Goal: Information Seeking & Learning: Learn about a topic

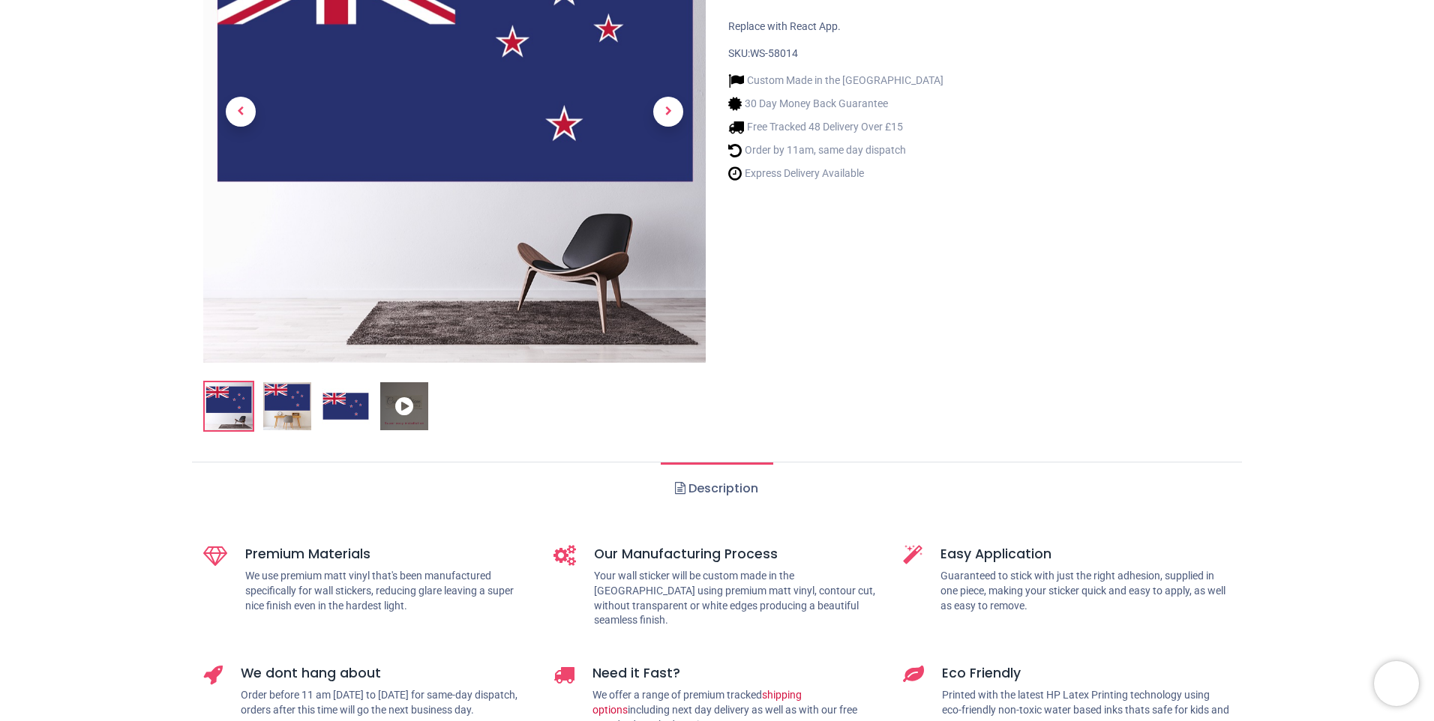
scroll to position [225, 0]
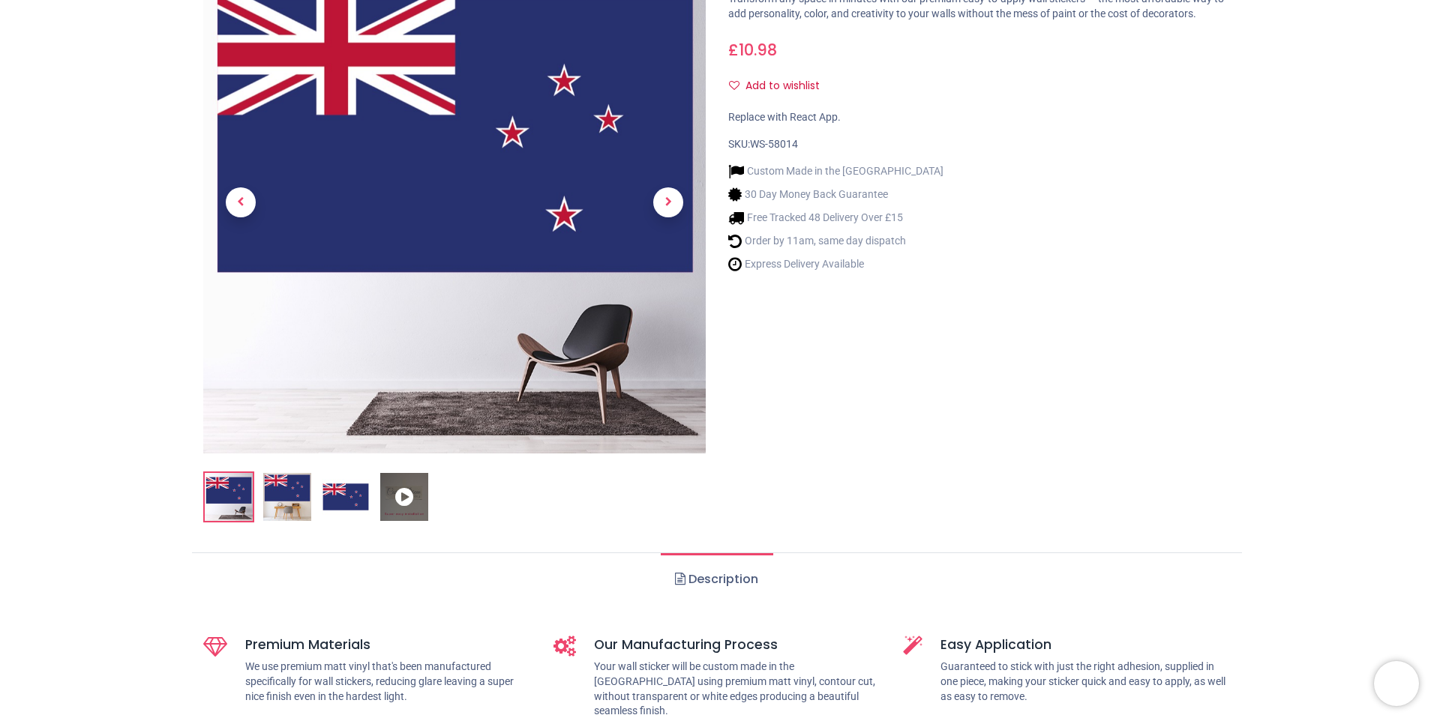
click at [406, 497] on icon at bounding box center [404, 497] width 48 height 48
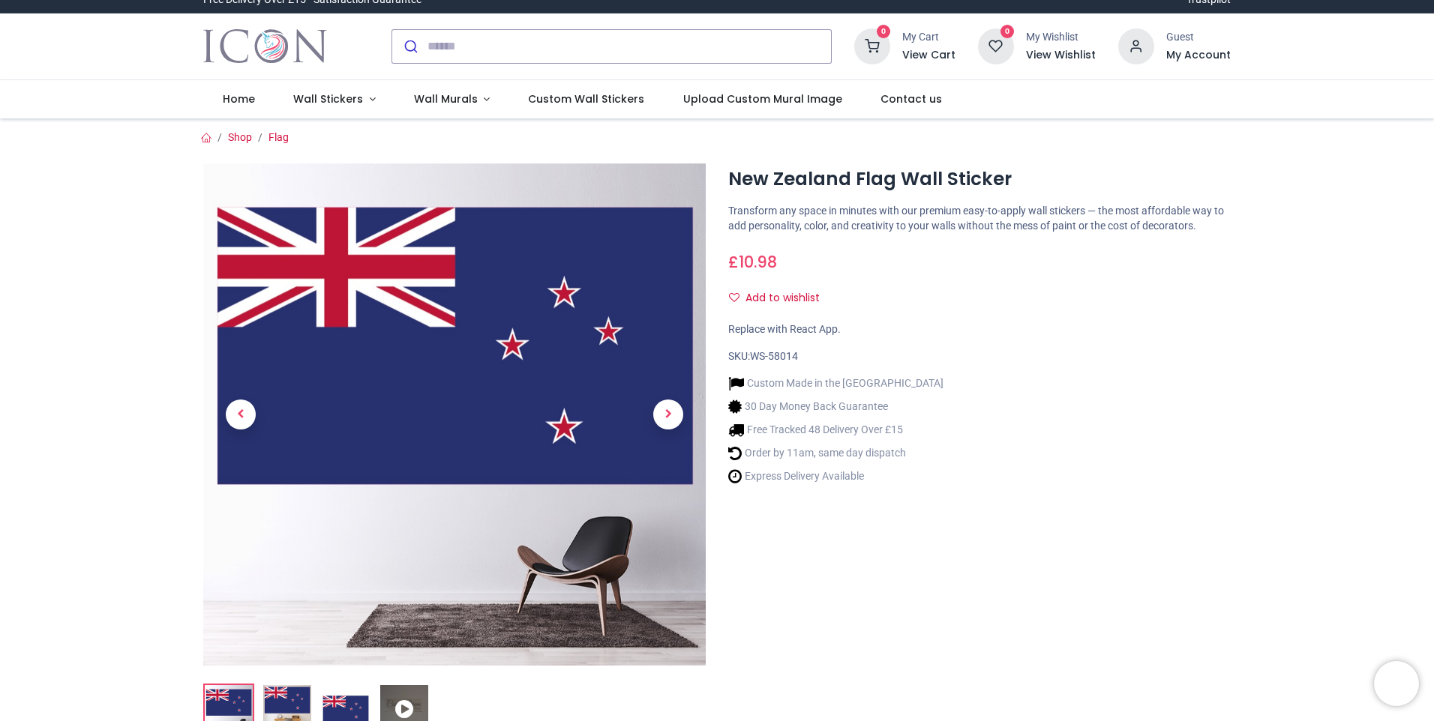
scroll to position [0, 0]
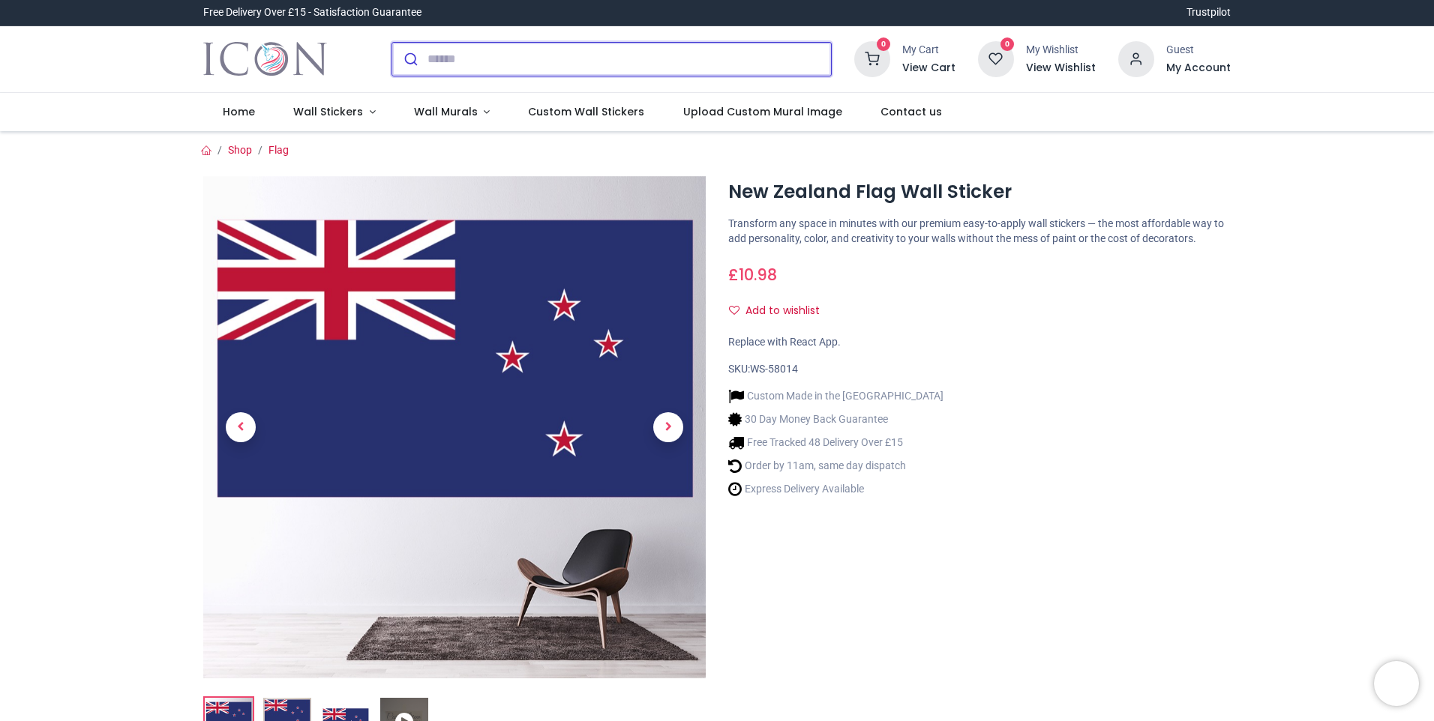
click at [444, 61] on input "search" at bounding box center [628, 59] width 403 height 33
click at [448, 59] on input "search" at bounding box center [628, 59] width 403 height 33
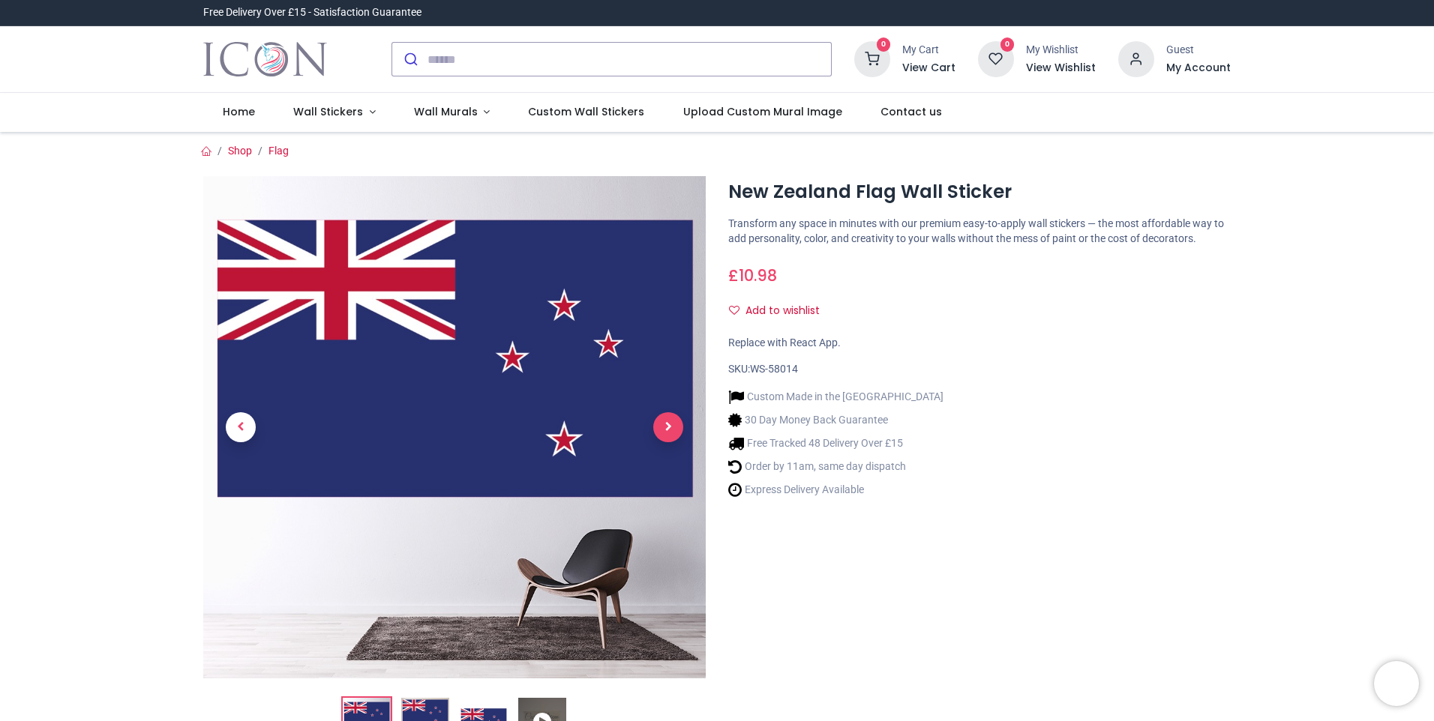
click at [675, 429] on span "Next" at bounding box center [668, 427] width 30 height 30
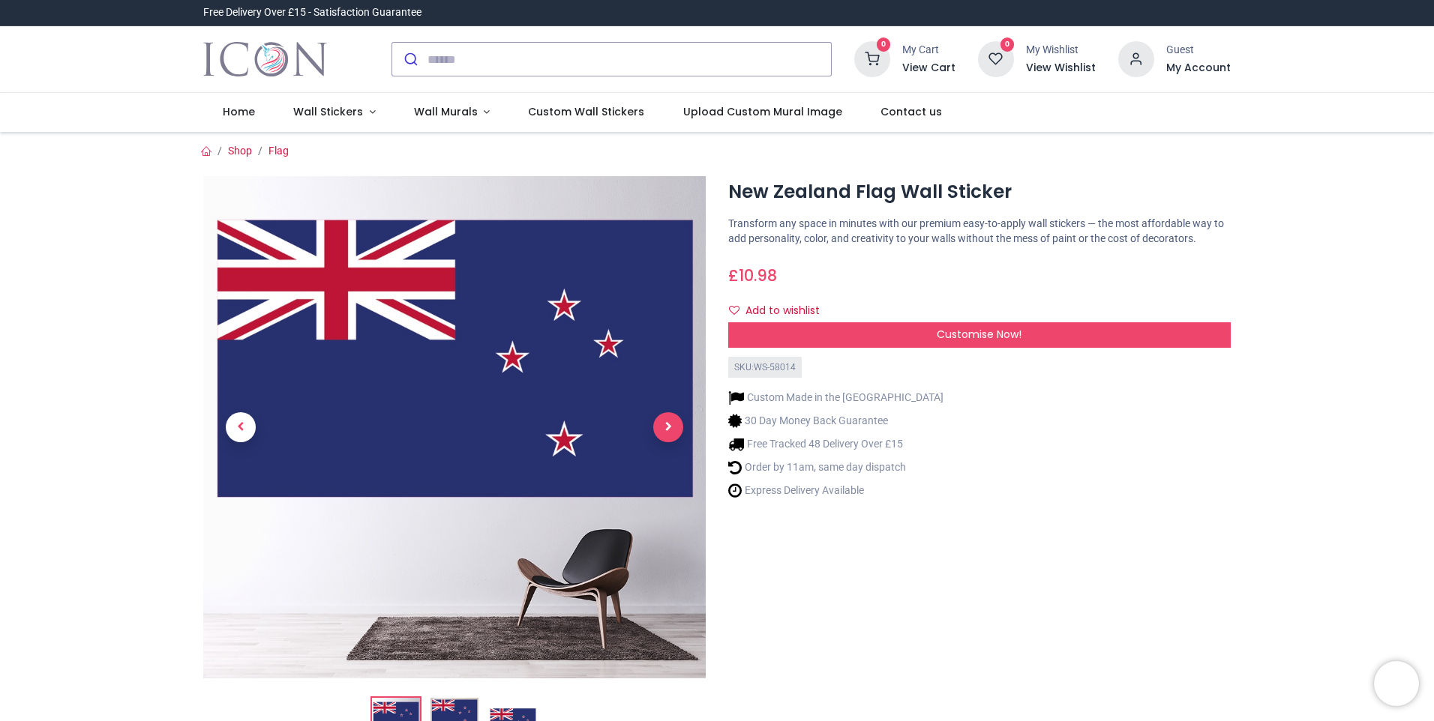
click at [670, 434] on span "Next" at bounding box center [668, 427] width 30 height 30
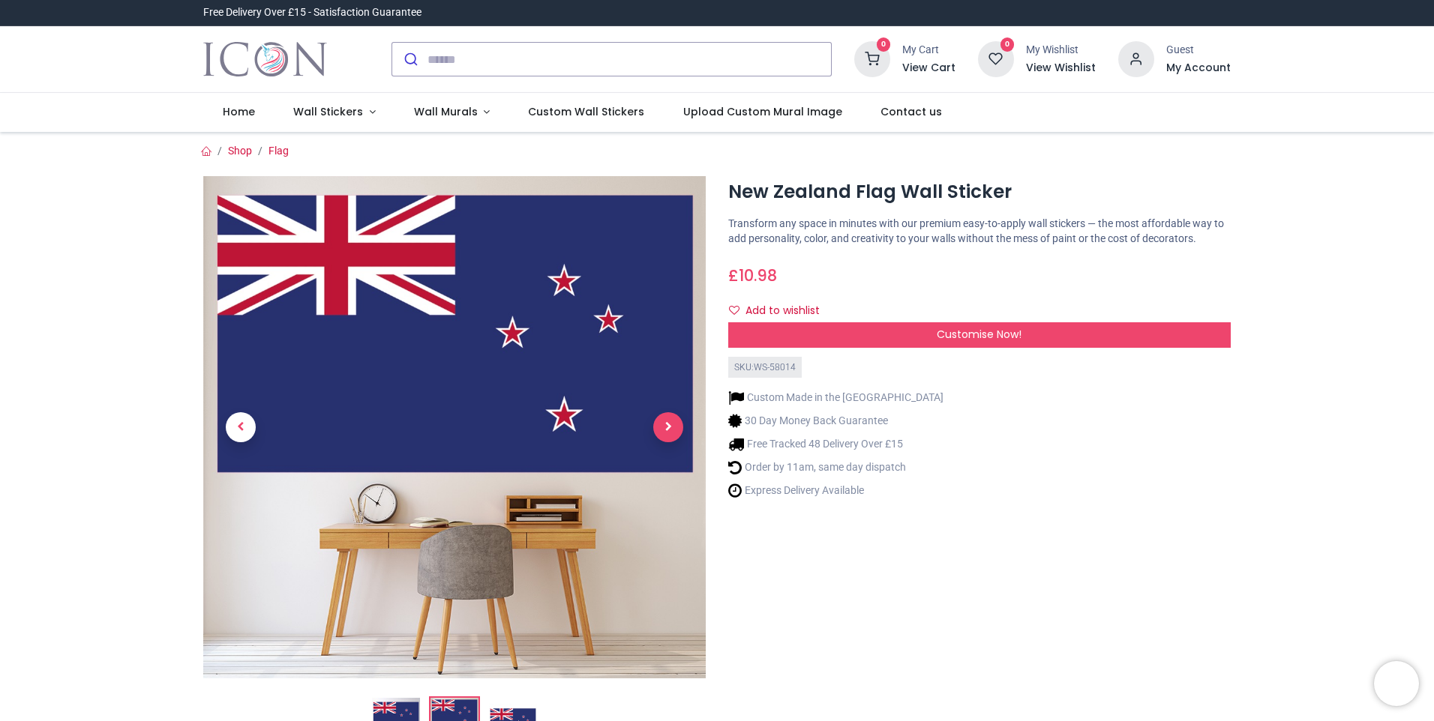
click at [670, 434] on span "Next" at bounding box center [668, 427] width 30 height 30
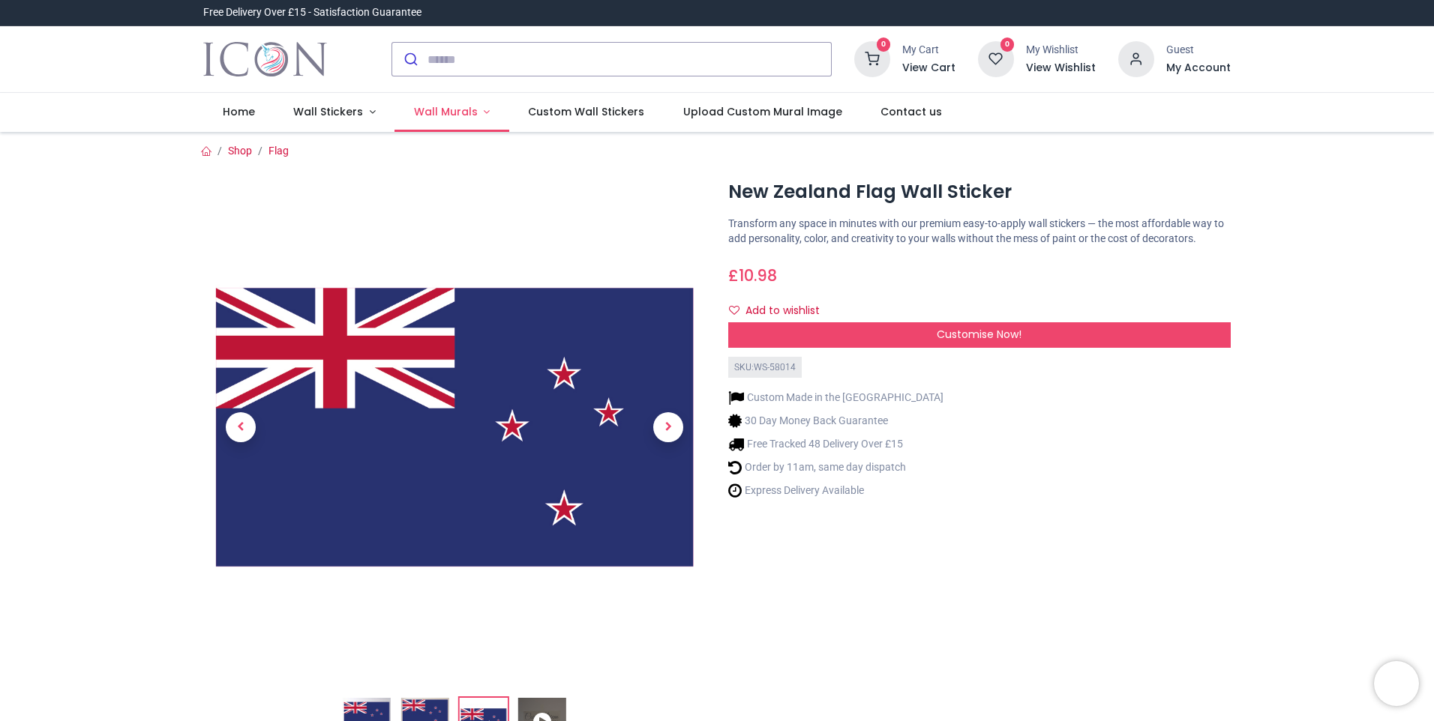
click at [427, 109] on span "Wall Murals" at bounding box center [446, 111] width 64 height 15
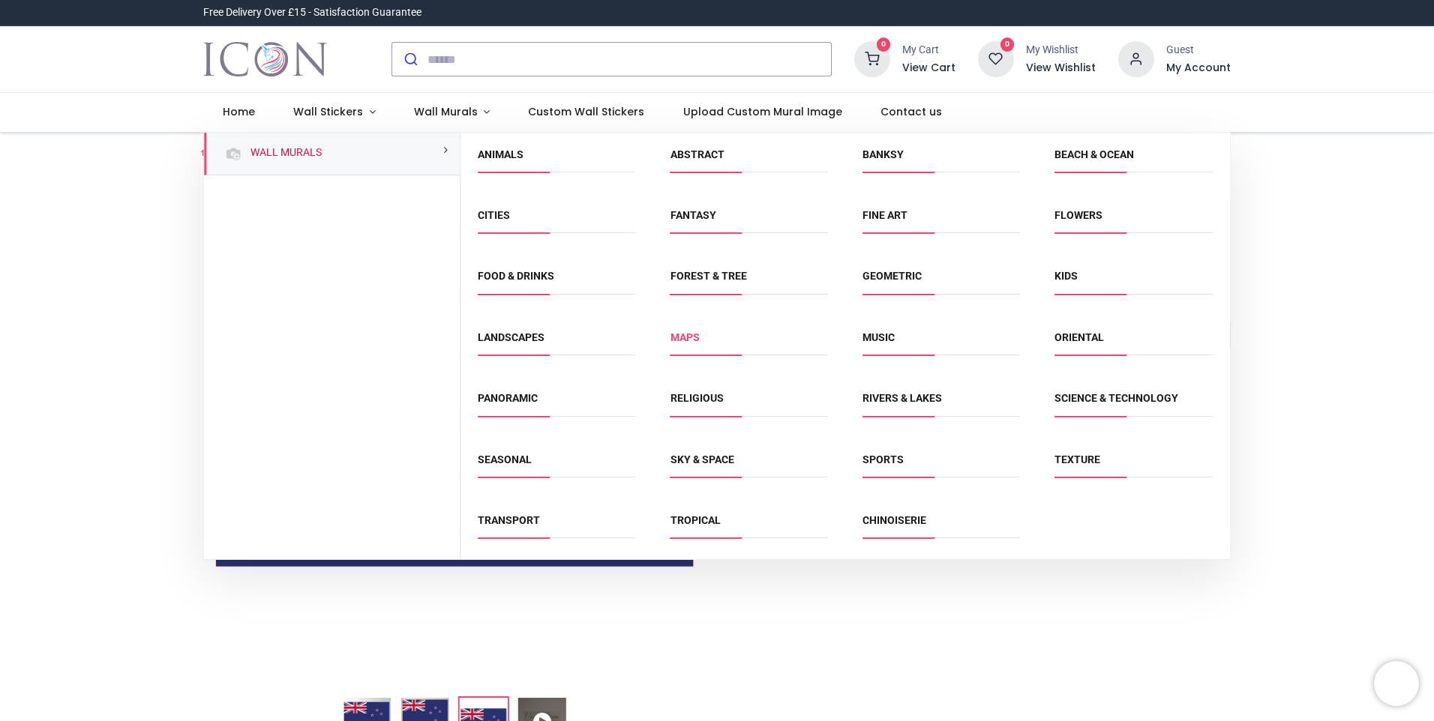
click at [682, 340] on link "Maps" at bounding box center [684, 337] width 29 height 12
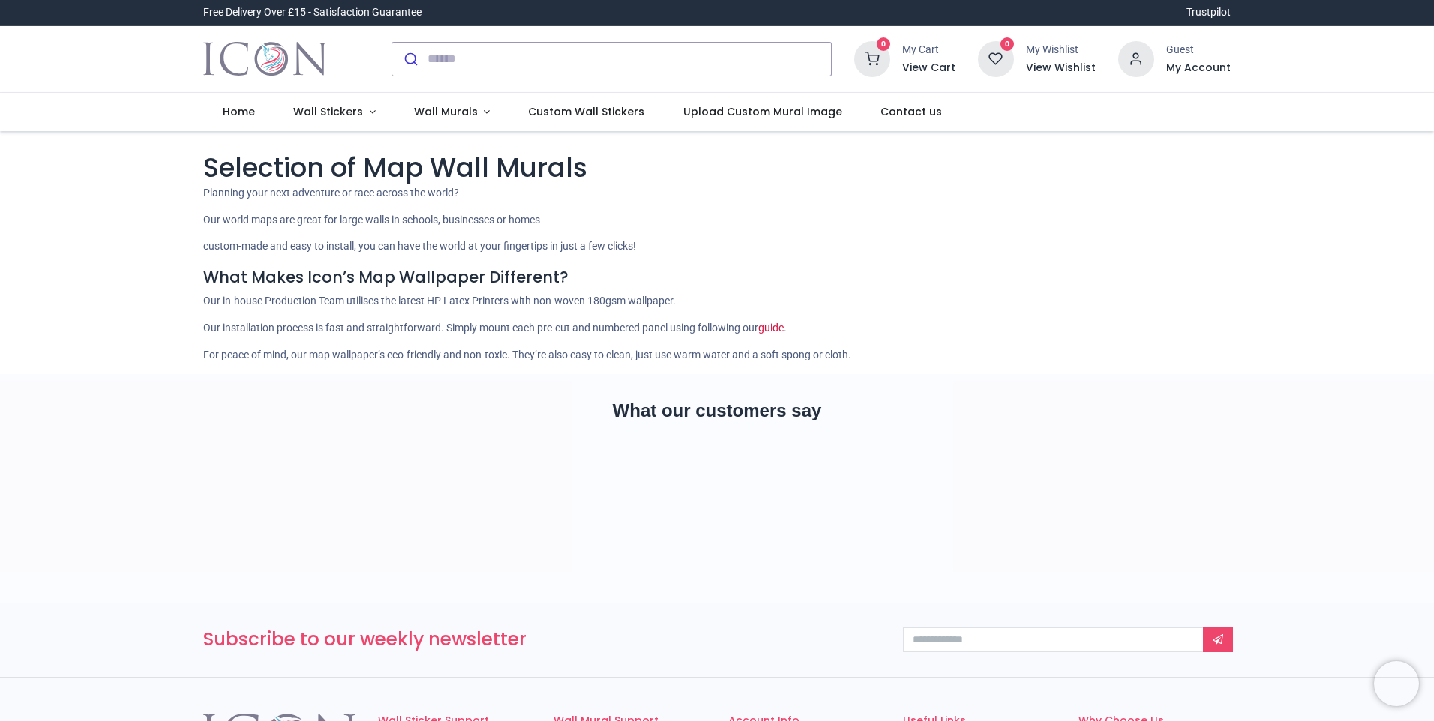
click at [520, 67] on input "search" at bounding box center [628, 59] width 403 height 33
type input "**********"
click at [392, 43] on button "submit" at bounding box center [409, 59] width 35 height 33
click at [453, 115] on span "Wall Murals" at bounding box center [446, 111] width 64 height 15
click at [553, 58] on input "**********" at bounding box center [628, 59] width 403 height 33
